Goal: Transaction & Acquisition: Download file/media

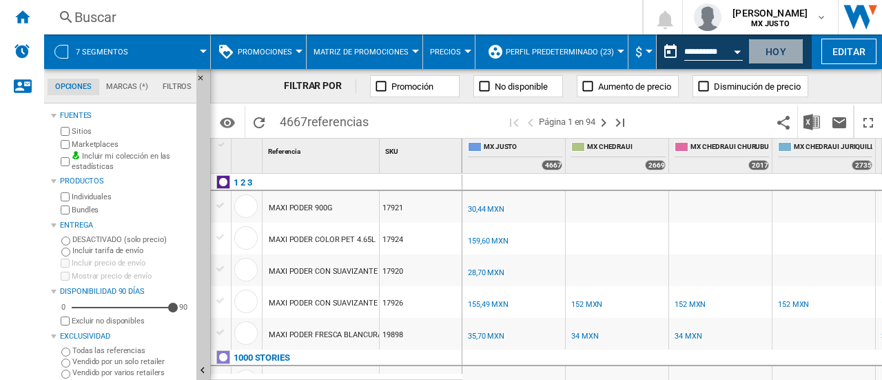
click at [767, 47] on button "Hoy" at bounding box center [775, 51] width 55 height 25
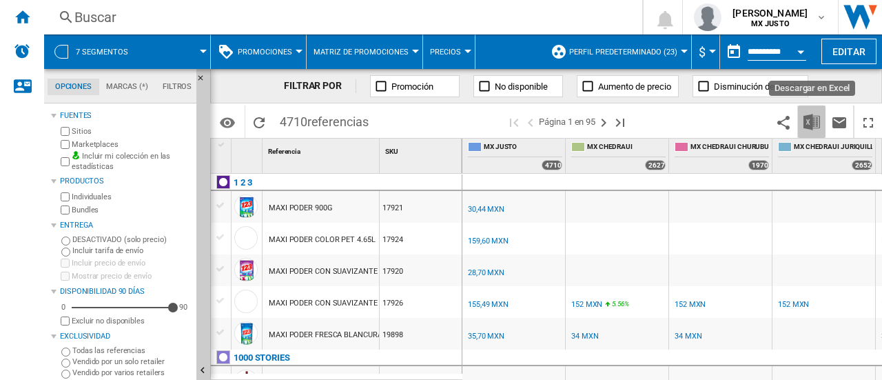
click at [815, 118] on img "Descargar en Excel" at bounding box center [811, 122] width 17 height 17
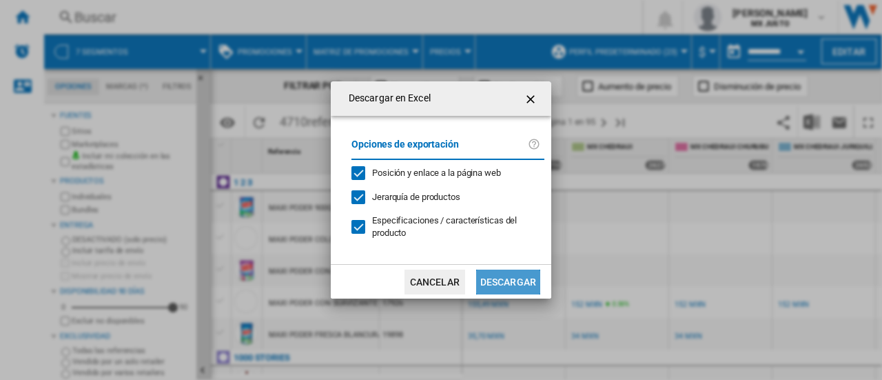
click at [522, 282] on button "Descargar" at bounding box center [508, 281] width 64 height 25
